Goal: Task Accomplishment & Management: Manage account settings

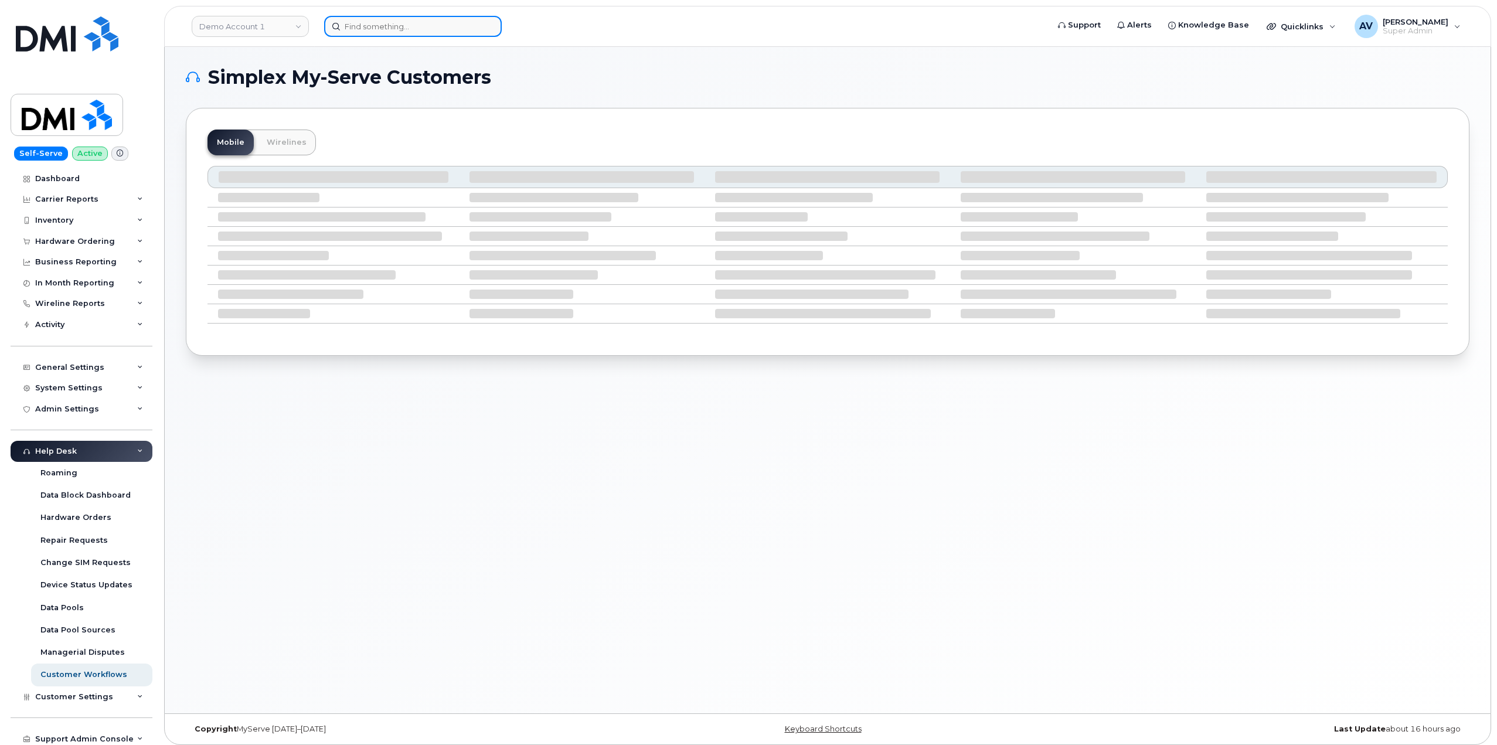
click at [413, 25] on input at bounding box center [413, 26] width 178 height 21
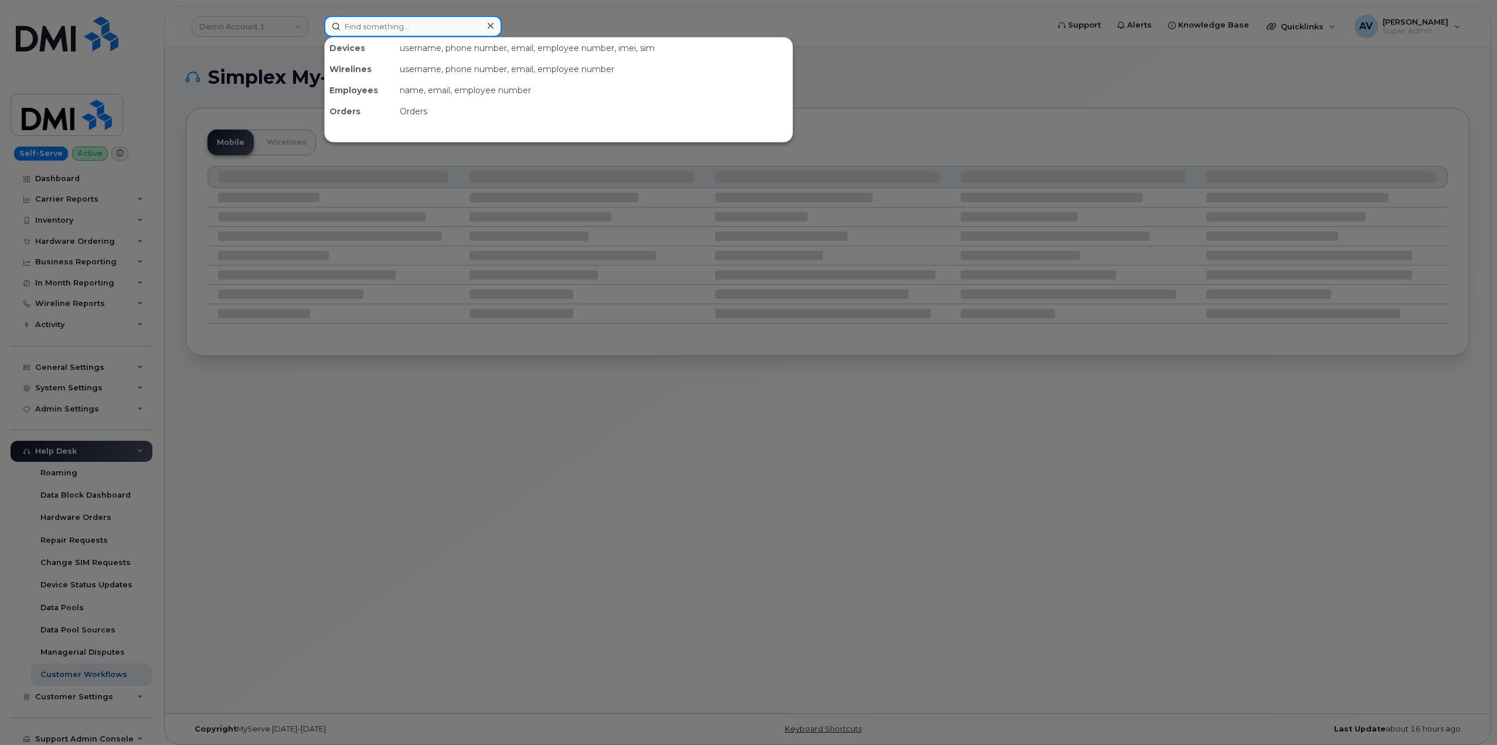
paste input "[PERSON_NAME]"
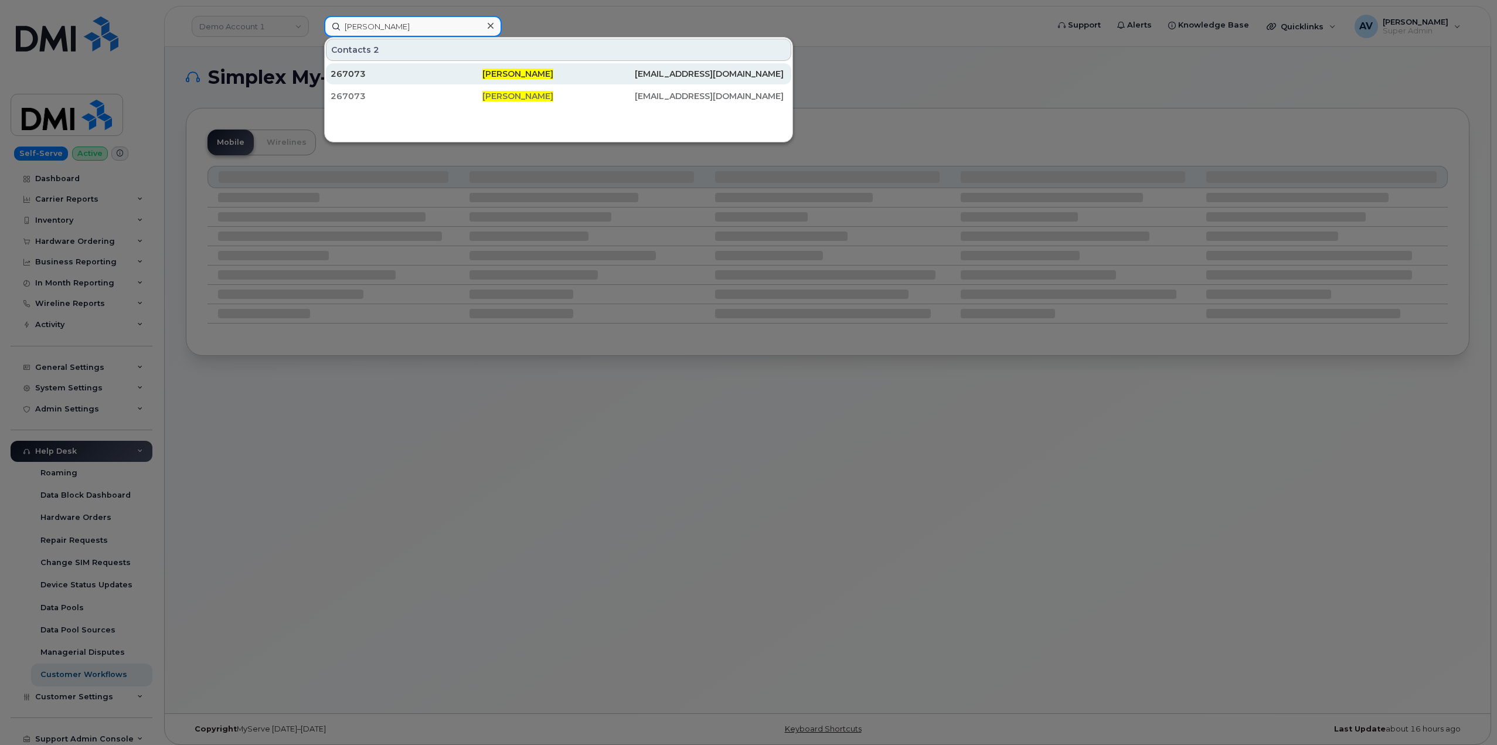
type input "[PERSON_NAME]"
click at [472, 76] on div "267073" at bounding box center [407, 74] width 152 height 12
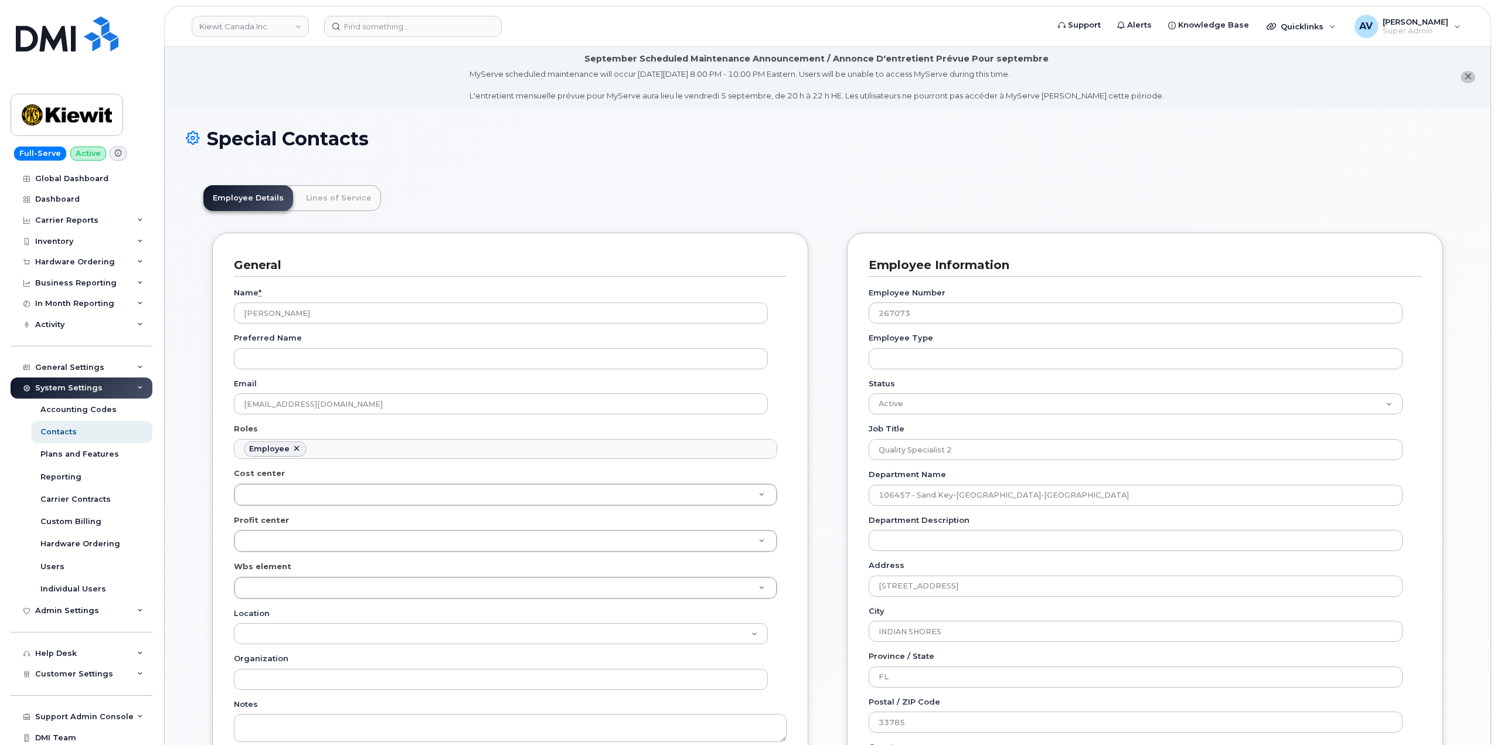
scroll to position [35, 0]
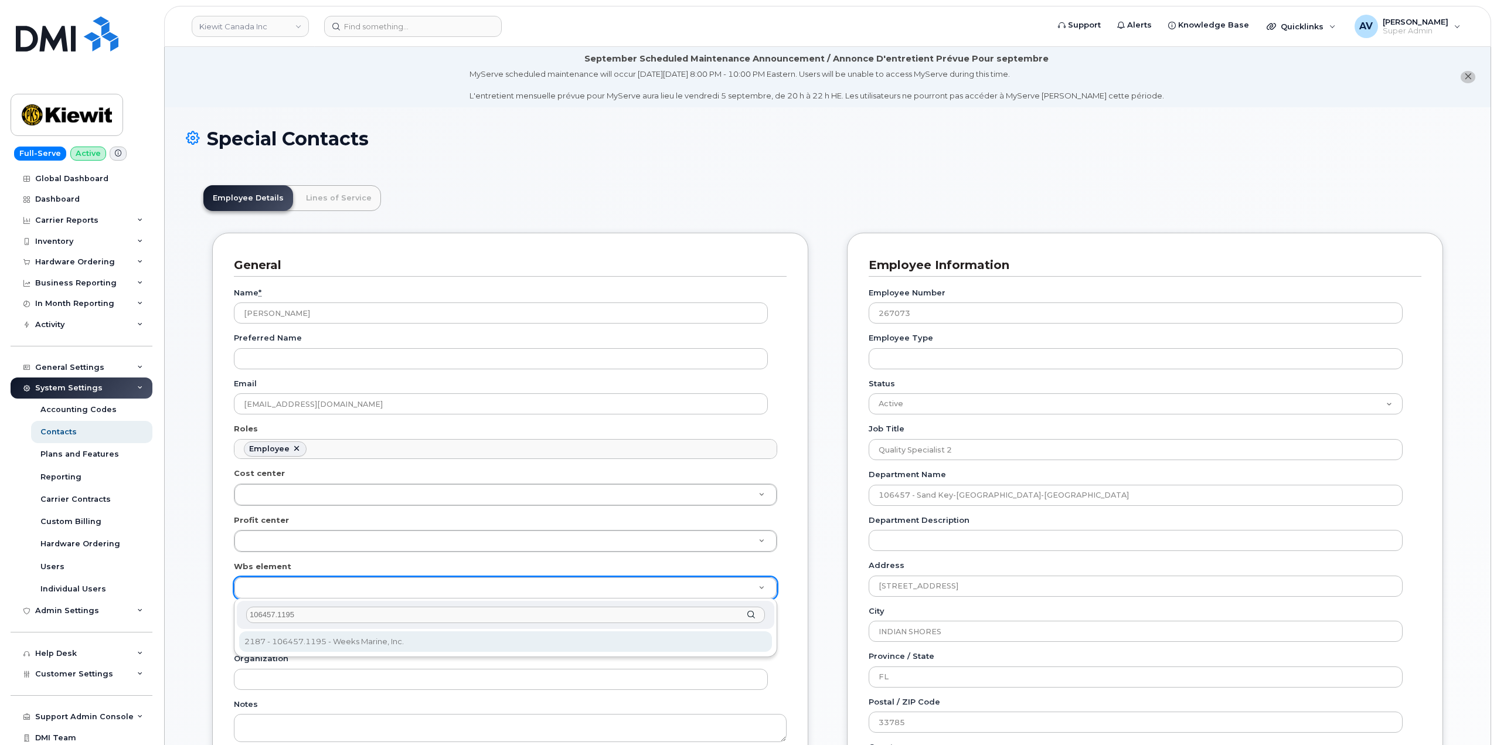
type input "106457.1195"
type input "35531884"
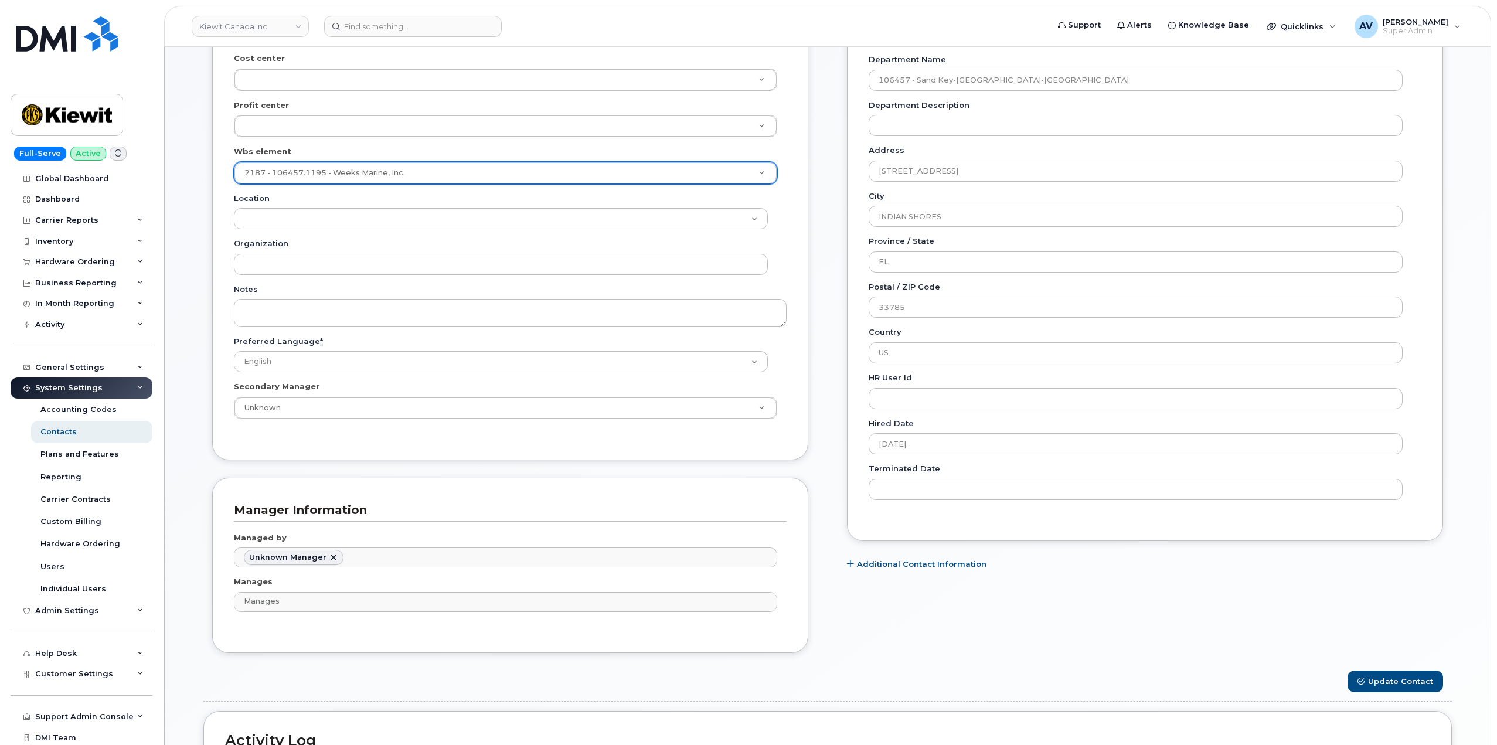
scroll to position [527, 0]
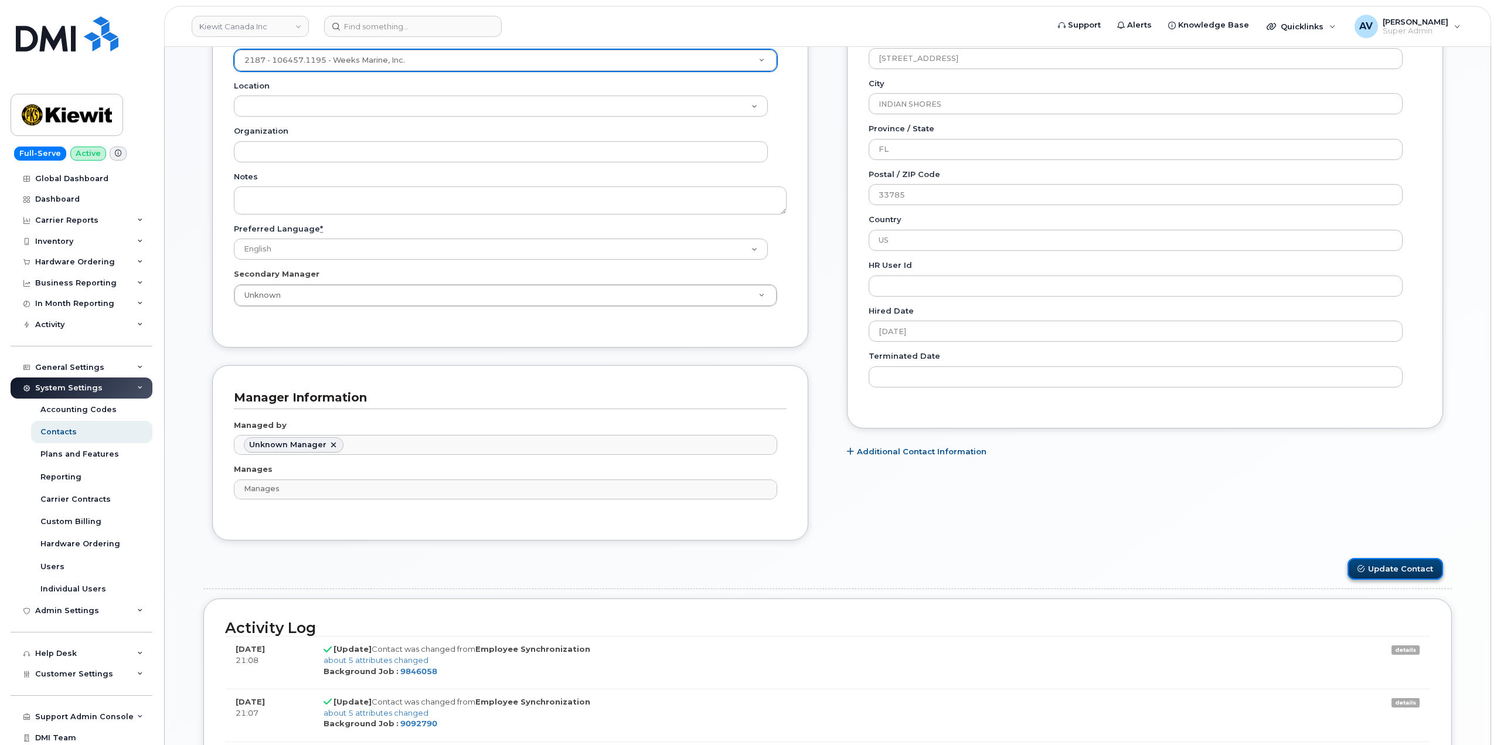
click at [1393, 570] on button "Update Contact" at bounding box center [1395, 569] width 96 height 22
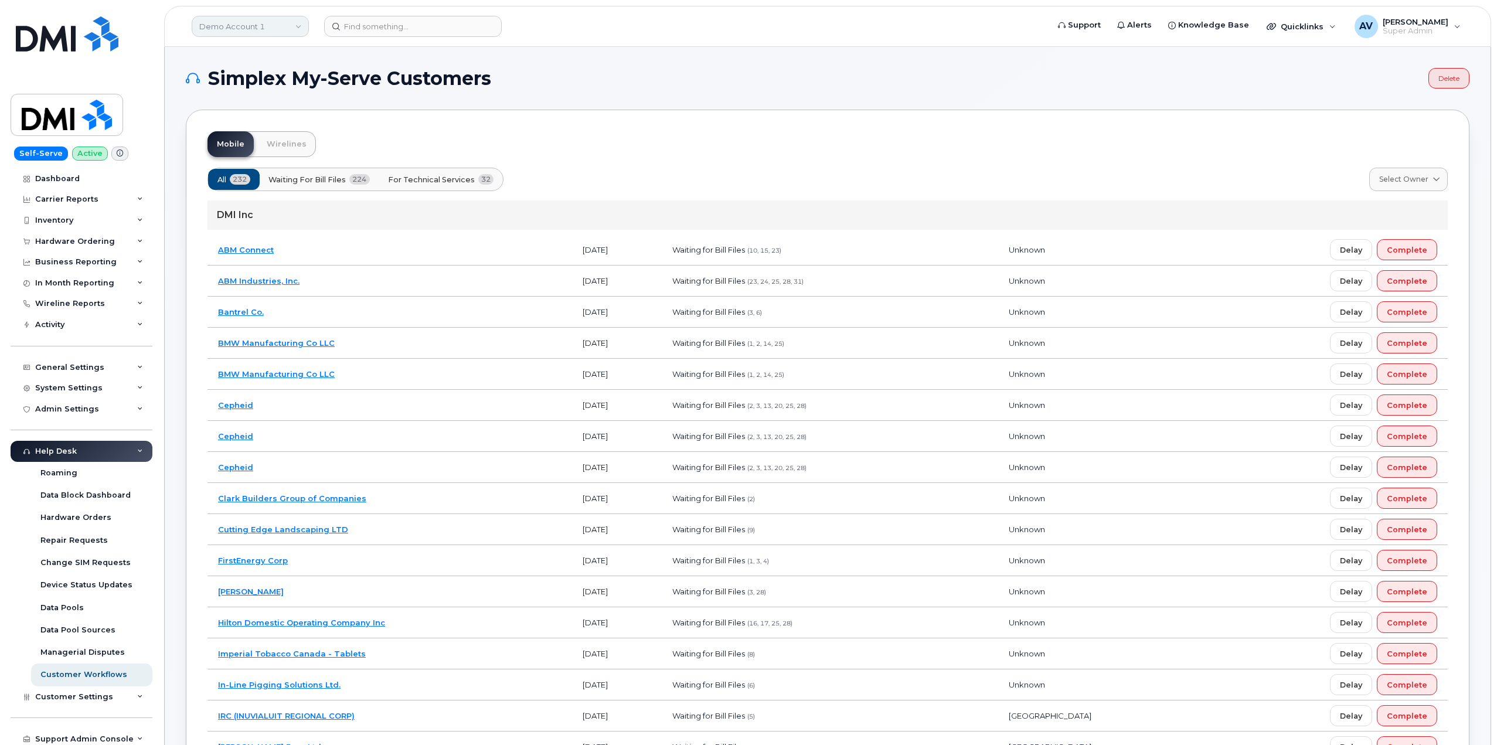
click at [268, 25] on link "Demo Account 1" at bounding box center [250, 26] width 117 height 21
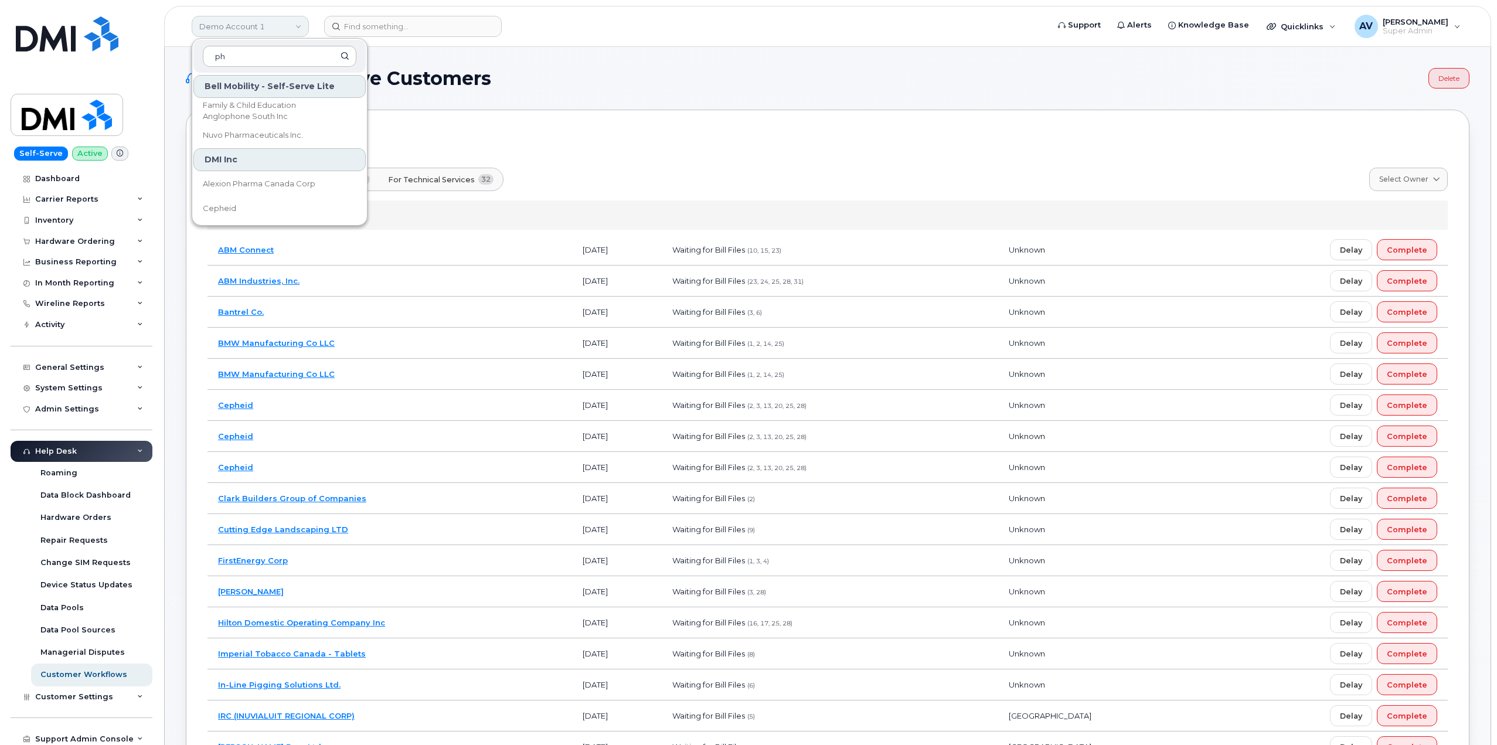
type input "p"
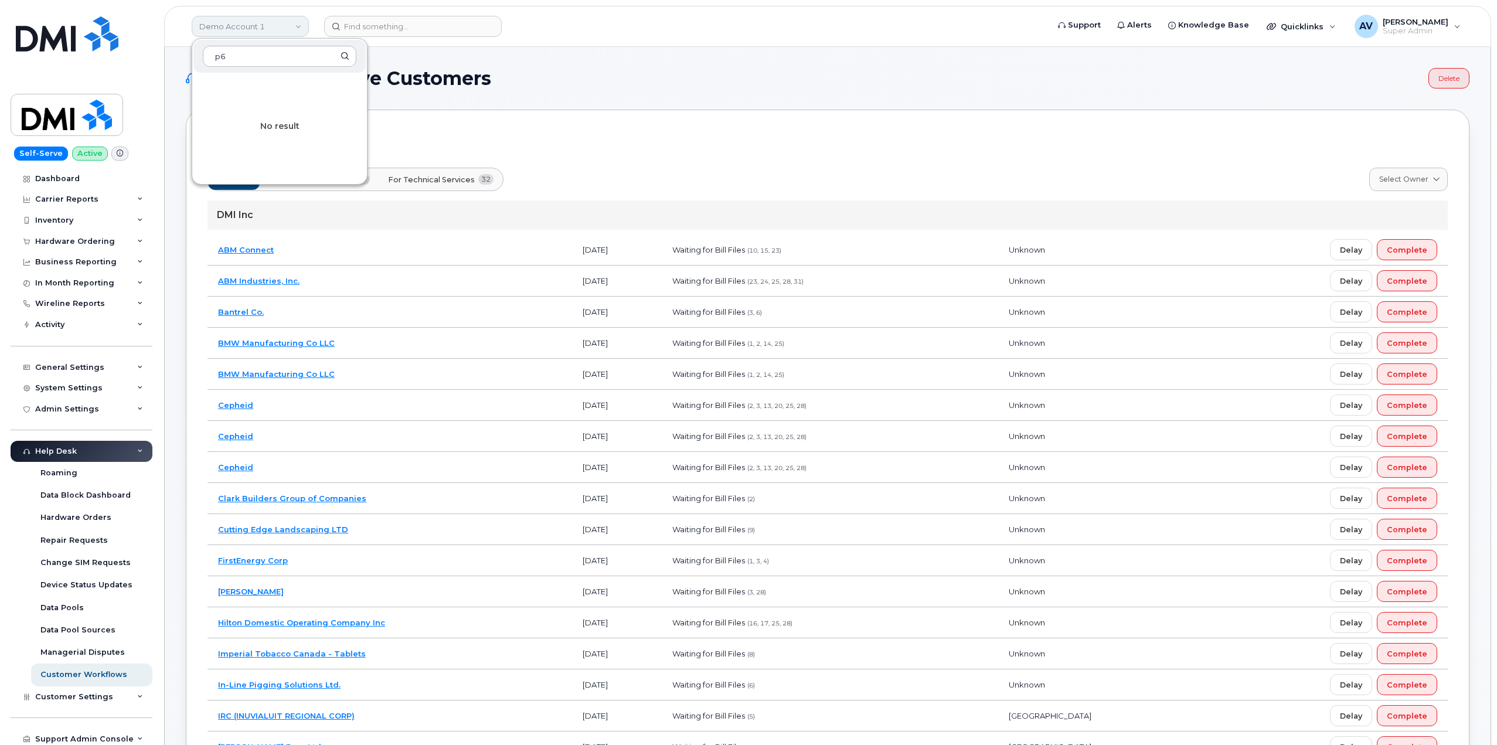
type input "p"
click at [664, 144] on div "Mobile Wirelines" at bounding box center [827, 144] width 1240 height 26
